Goal: Find specific page/section: Find specific page/section

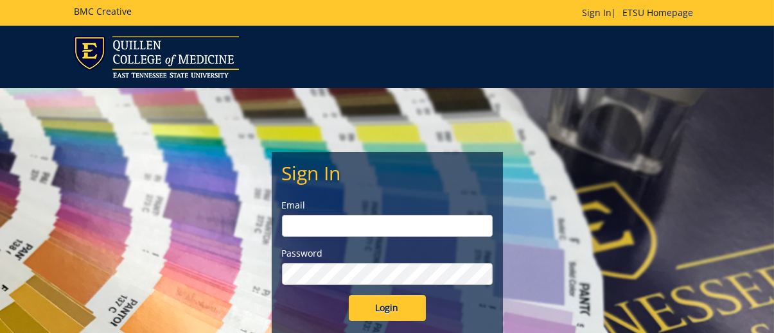
type input "[EMAIL_ADDRESS][DOMAIN_NAME]"
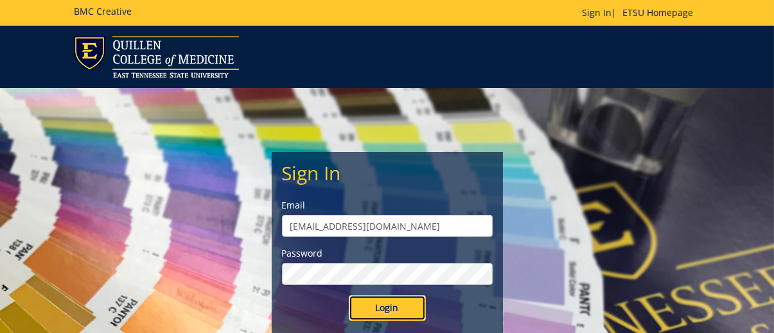
click at [401, 310] on input "Login" at bounding box center [387, 308] width 77 height 26
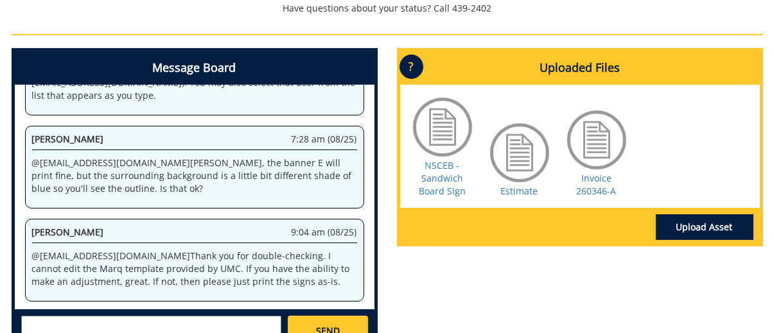
scroll to position [642, 0]
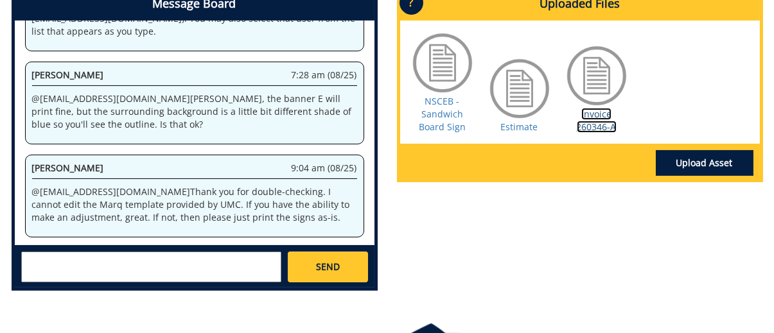
click at [593, 126] on link "Invoice 260346-A" at bounding box center [596, 120] width 40 height 25
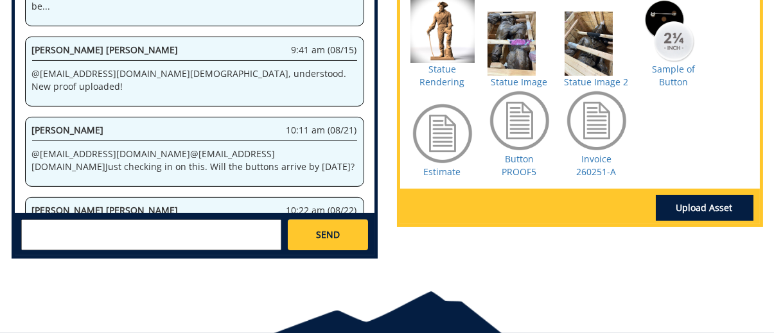
scroll to position [514, 0]
